Goal: Information Seeking & Learning: Find specific fact

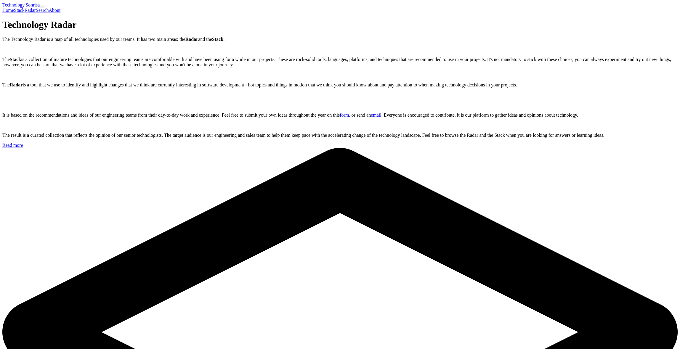
click at [49, 8] on link "Search" at bounding box center [42, 10] width 13 height 5
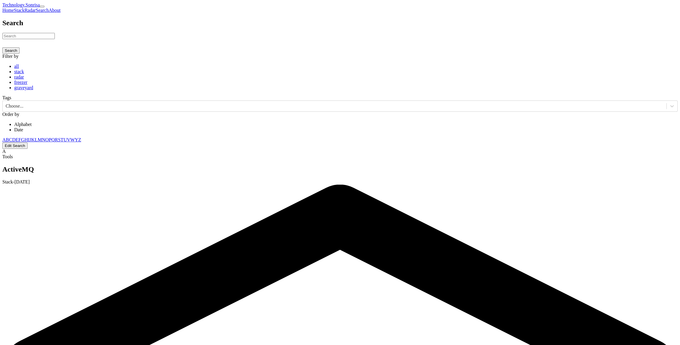
click at [55, 39] on input at bounding box center [28, 36] width 52 height 6
type input "mulesoft"
click at [2, 47] on button "Search" at bounding box center [10, 50] width 17 height 6
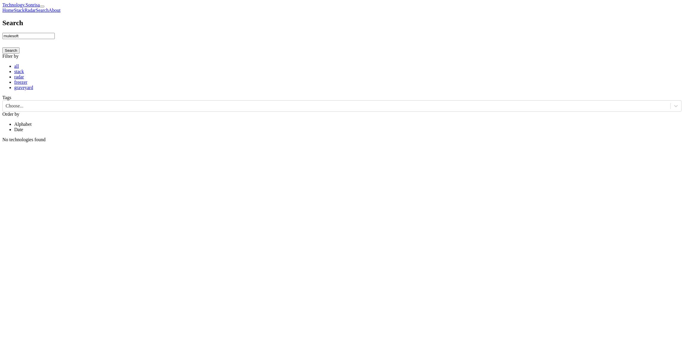
click at [55, 39] on input "mulesoft" at bounding box center [28, 36] width 52 height 6
click at [9, 46] on icon at bounding box center [5, 42] width 7 height 7
click at [380, 102] on div "Choose..." at bounding box center [337, 106] width 668 height 9
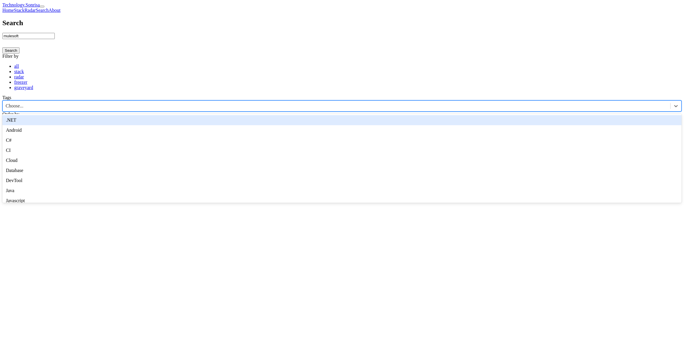
click at [382, 102] on div "Choose..." at bounding box center [337, 106] width 668 height 9
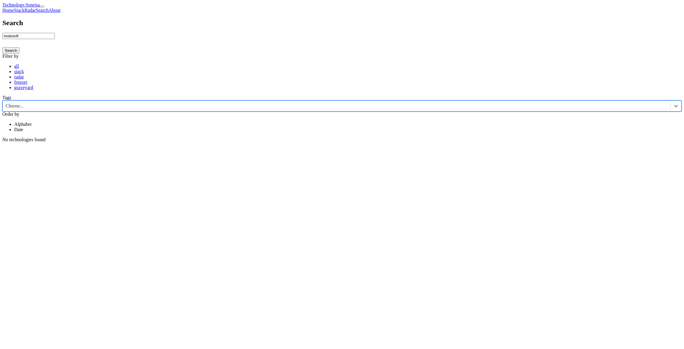
click at [381, 102] on div "Choose..." at bounding box center [337, 106] width 668 height 9
click at [25, 9] on link "Stack" at bounding box center [19, 10] width 11 height 5
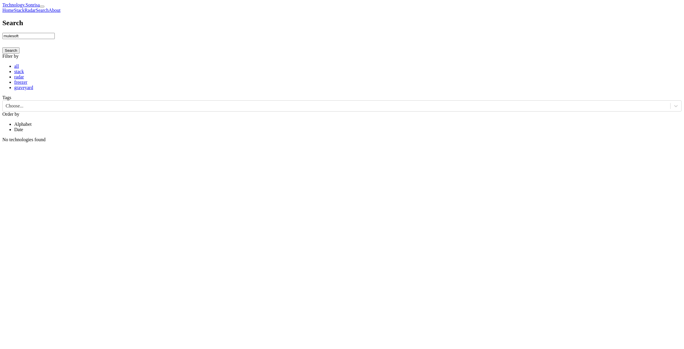
click at [20, 54] on button "Search" at bounding box center [10, 50] width 17 height 6
